Goal: Check status: Check status

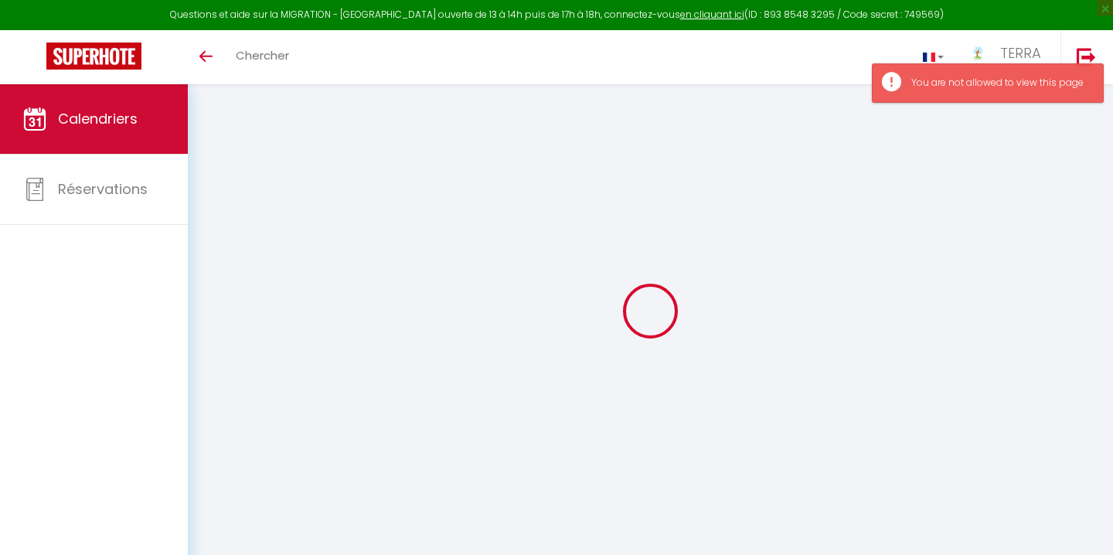
click at [105, 121] on span "Calendriers" at bounding box center [98, 118] width 80 height 19
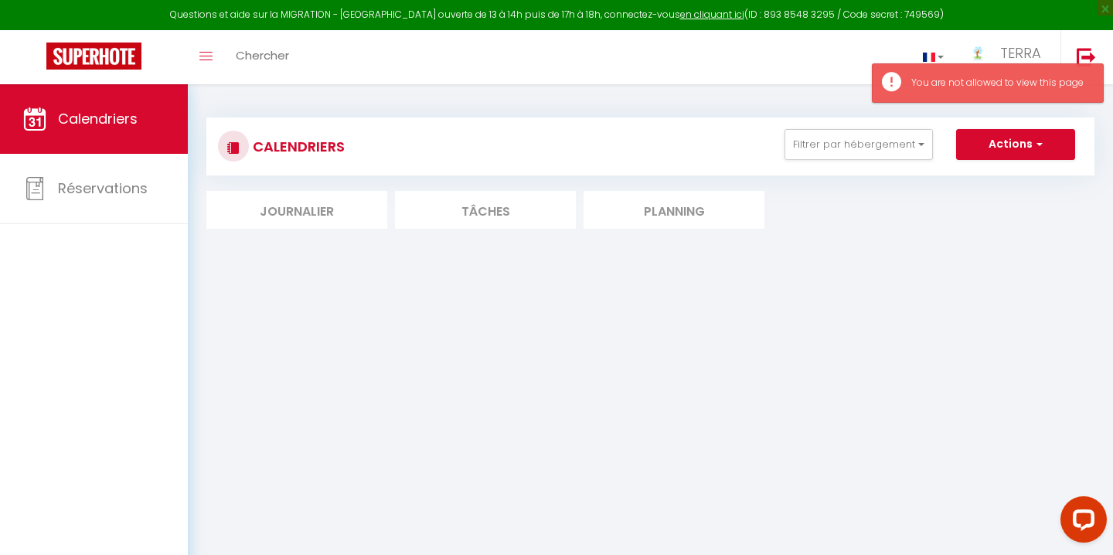
click at [722, 221] on li "Planning" at bounding box center [674, 210] width 181 height 38
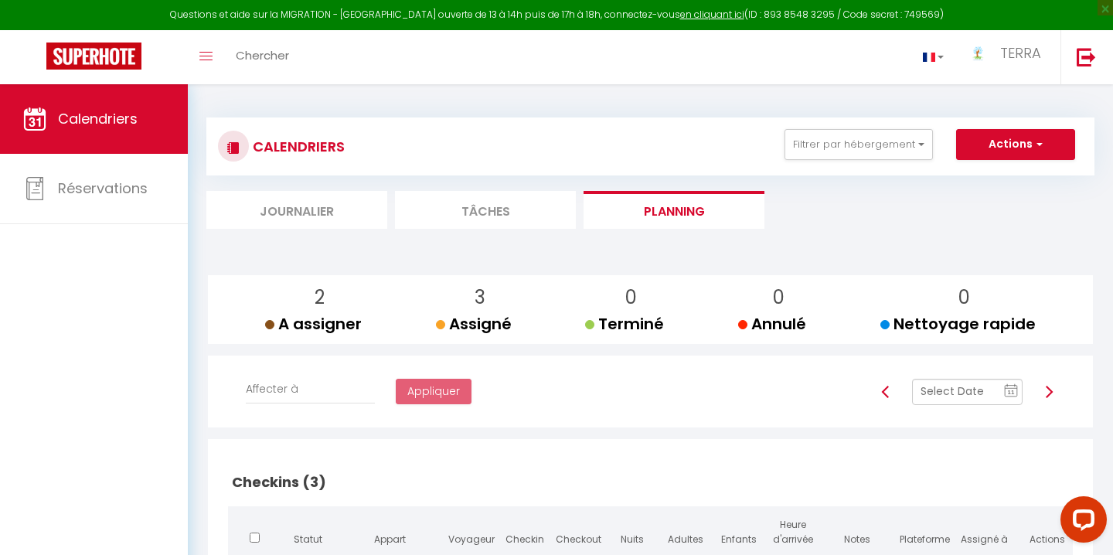
click at [969, 385] on input "text" at bounding box center [967, 392] width 111 height 26
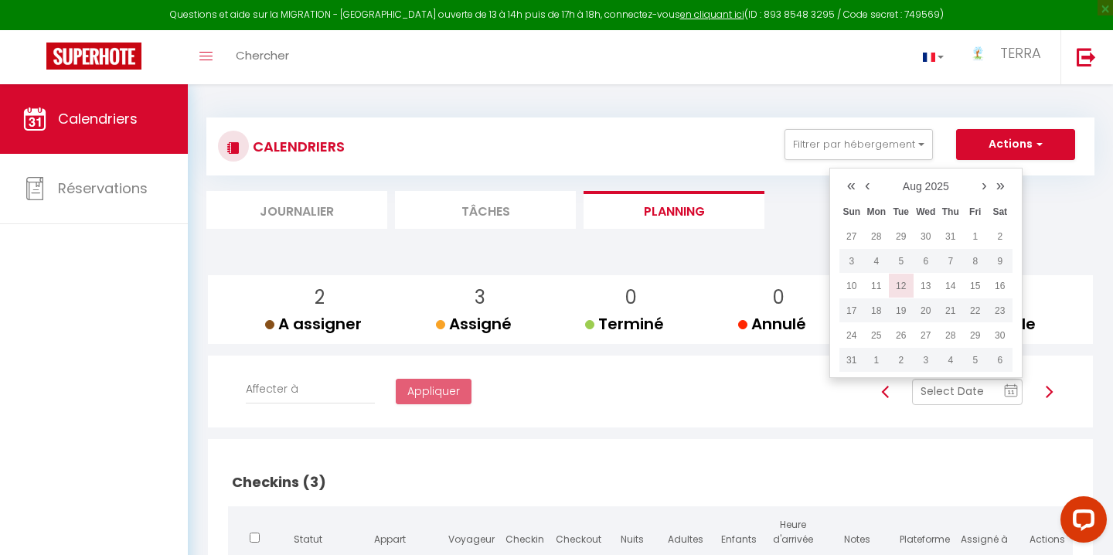
click at [901, 287] on td "12" at bounding box center [901, 286] width 25 height 25
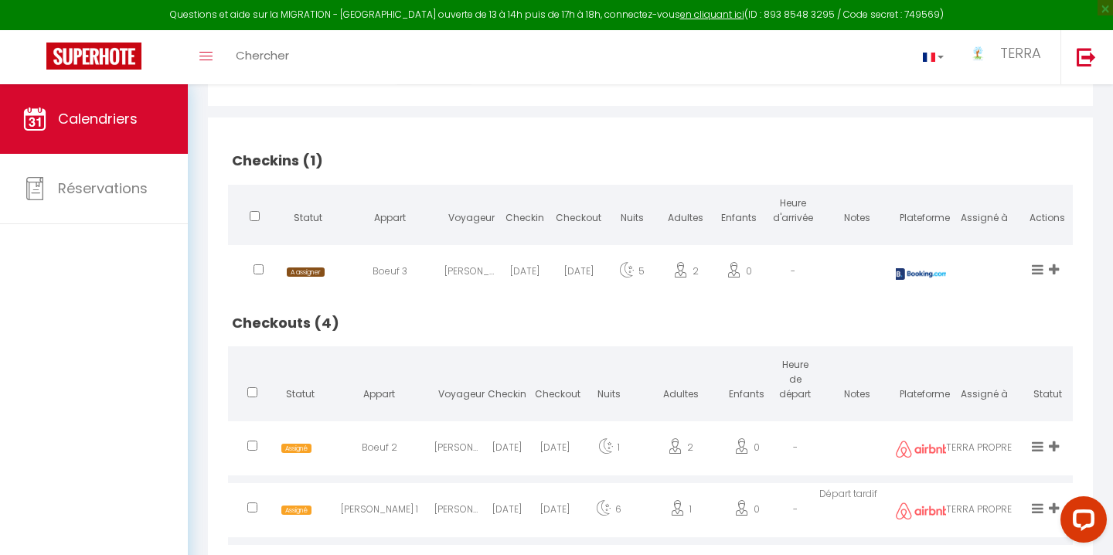
scroll to position [477, 0]
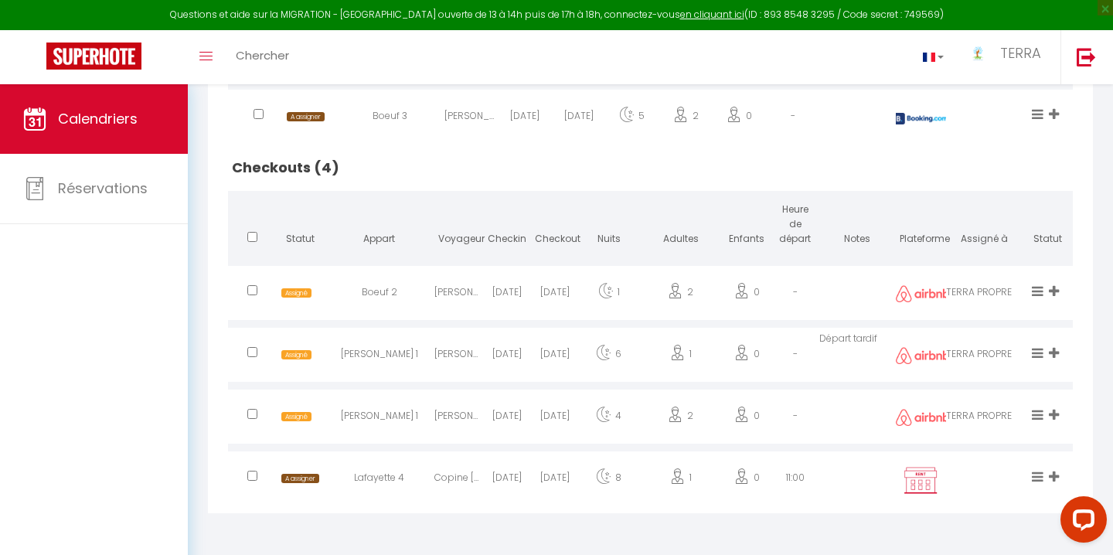
click at [471, 302] on div "[PERSON_NAME]" at bounding box center [458, 295] width 48 height 50
select select "0"
select select "1"
select select
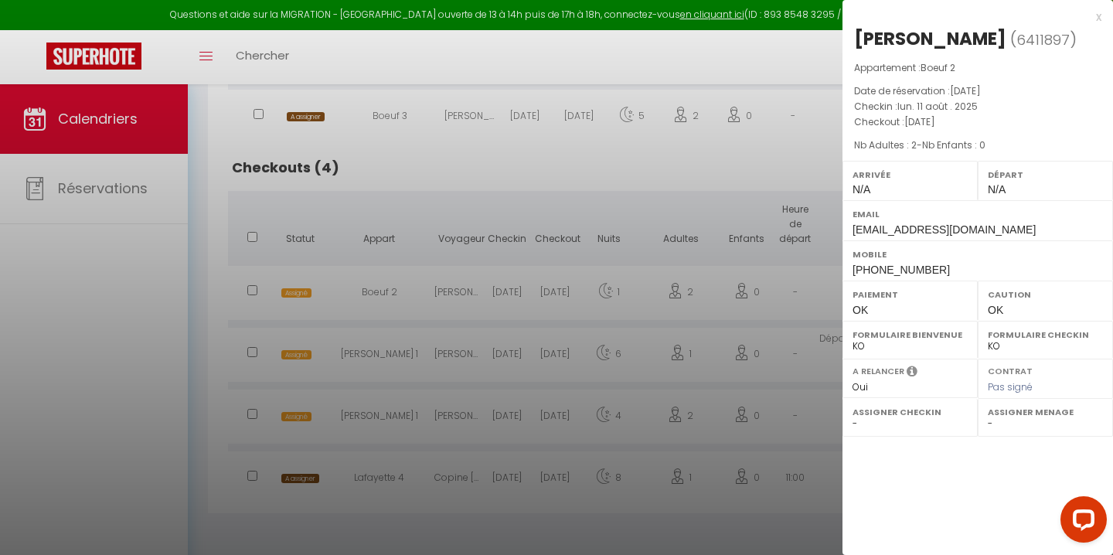
click at [471, 302] on div at bounding box center [556, 277] width 1113 height 555
select select "19054"
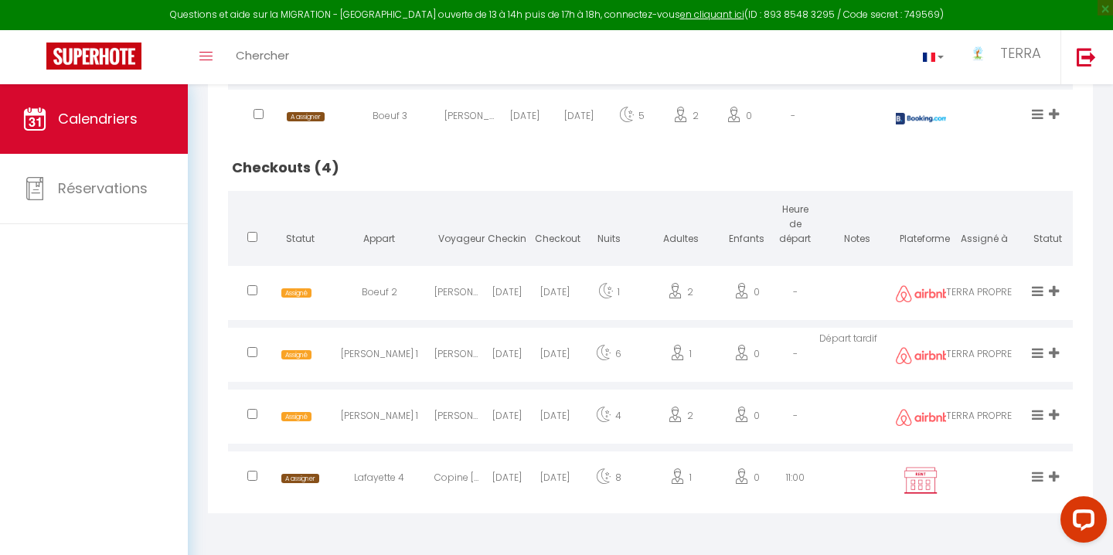
click at [458, 353] on div "[PERSON_NAME]" at bounding box center [458, 357] width 48 height 50
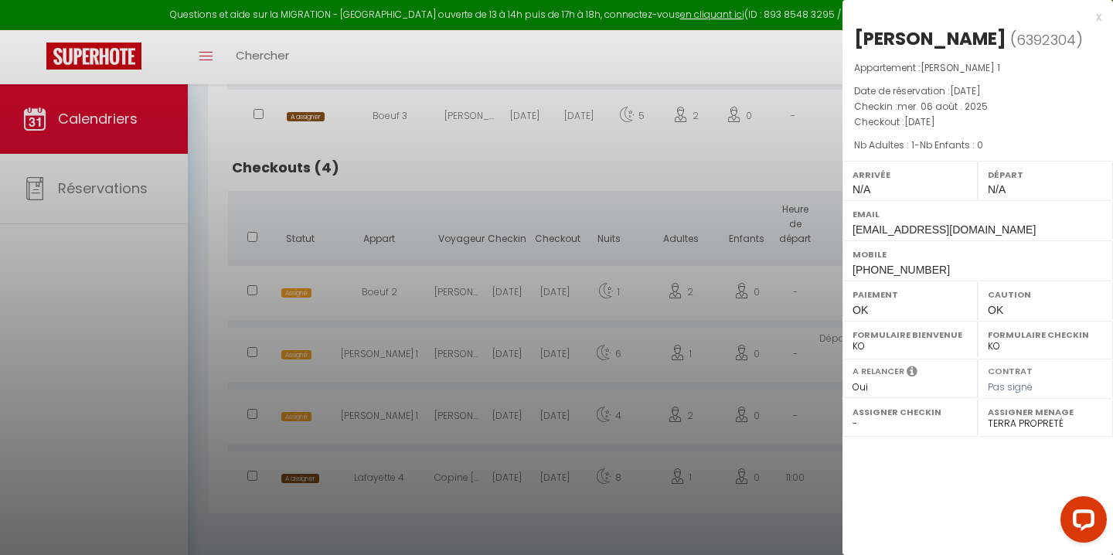
click at [458, 354] on div at bounding box center [556, 277] width 1113 height 555
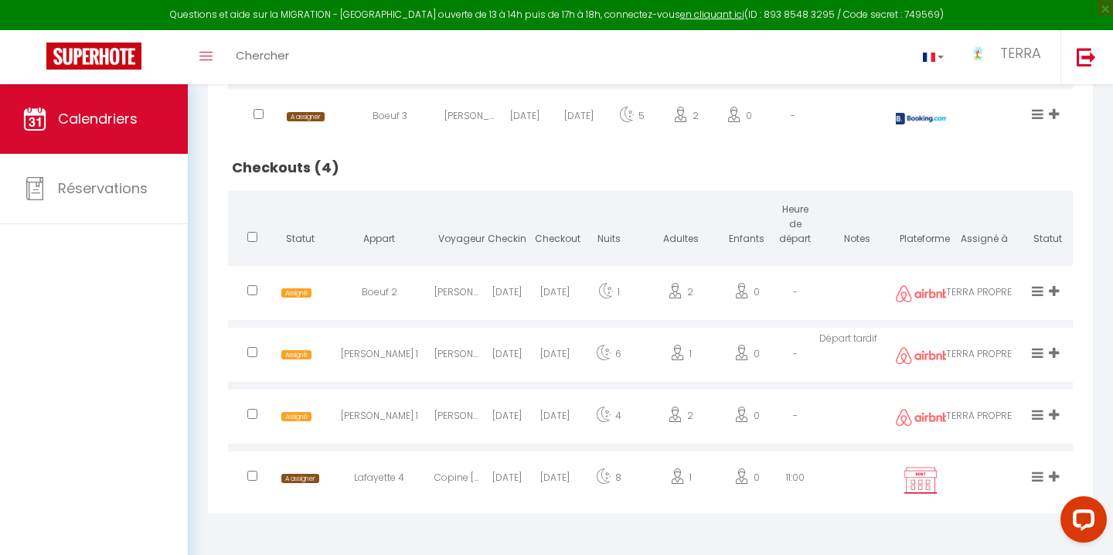
click at [441, 414] on div "[PERSON_NAME][DATE]" at bounding box center [458, 418] width 48 height 50
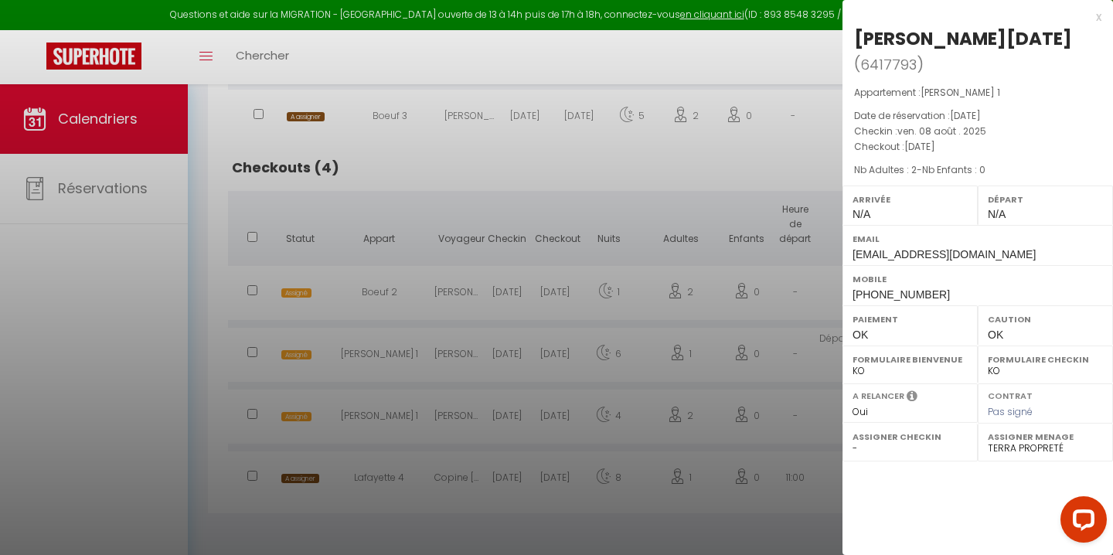
click at [441, 414] on div at bounding box center [556, 277] width 1113 height 555
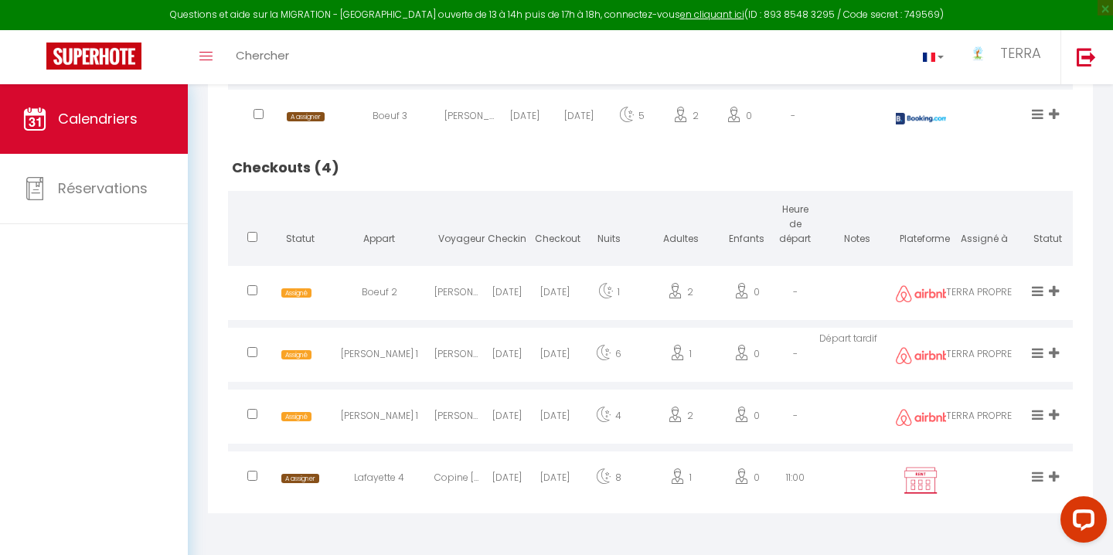
click at [428, 467] on div "Lafayette 4" at bounding box center [380, 480] width 110 height 50
select select
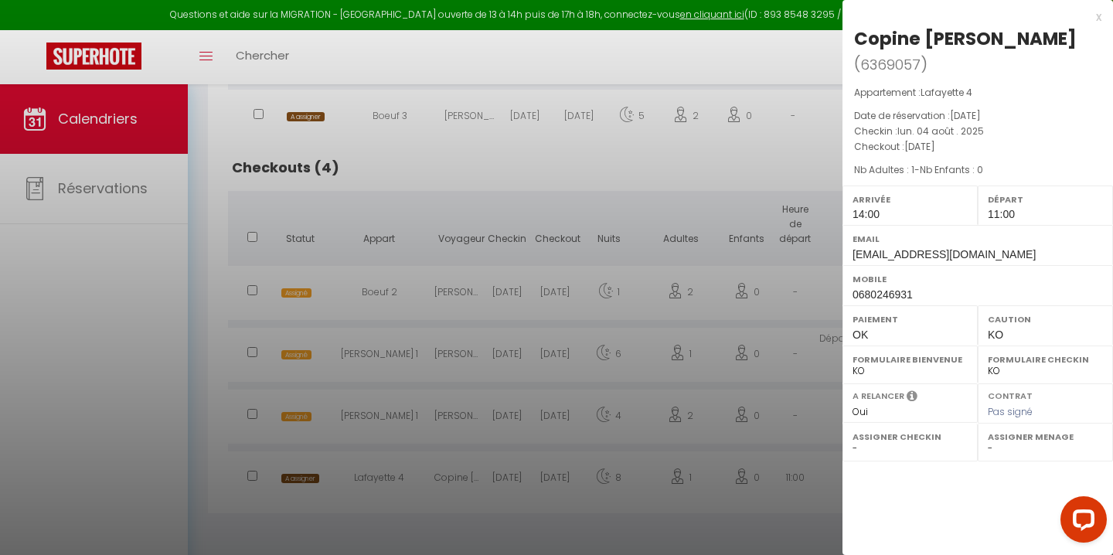
click at [428, 468] on div at bounding box center [556, 277] width 1113 height 555
